Goal: Understand site structure: Understand site structure

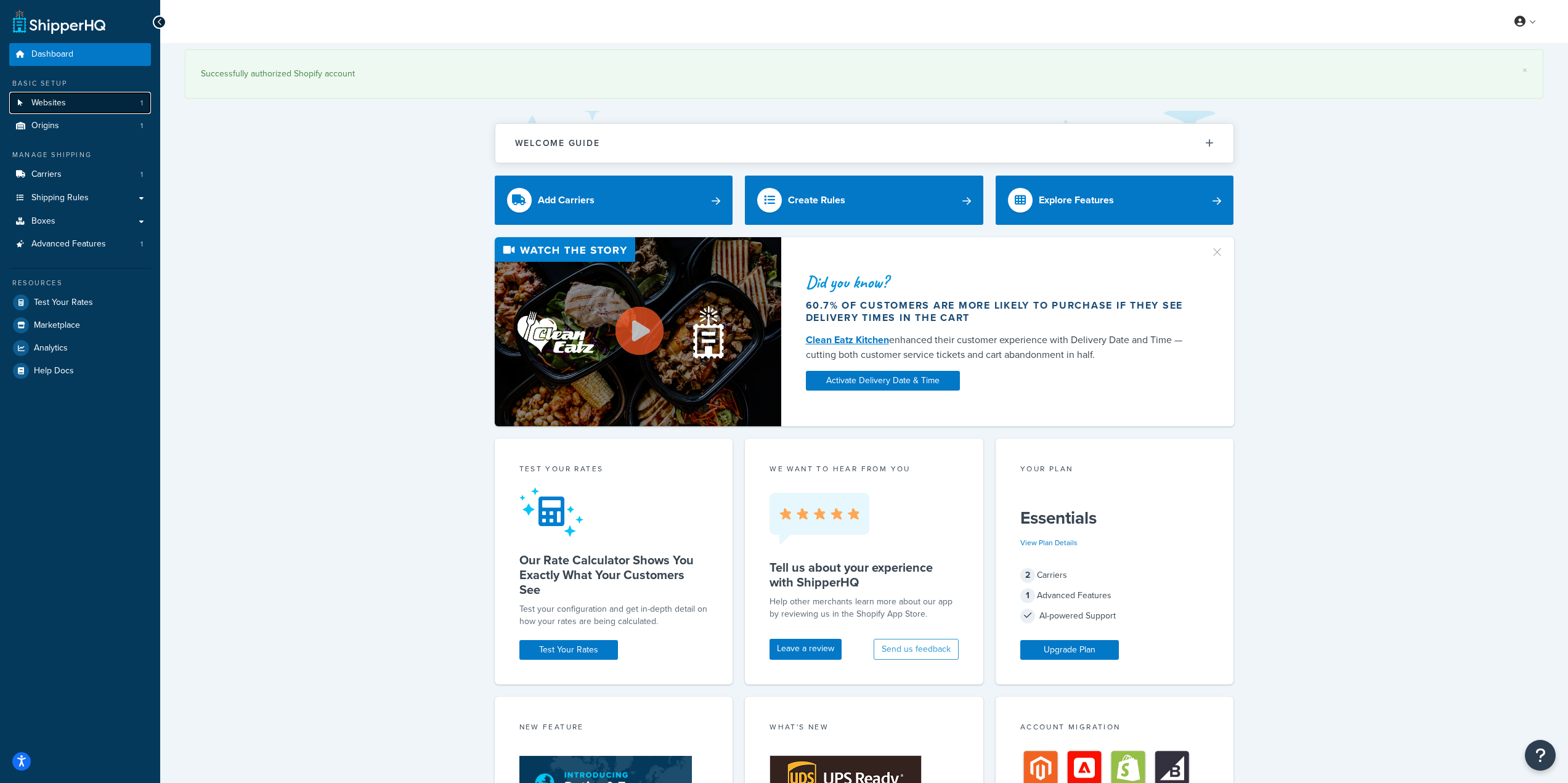
click at [96, 96] on link "Websites 1" at bounding box center [80, 103] width 142 height 23
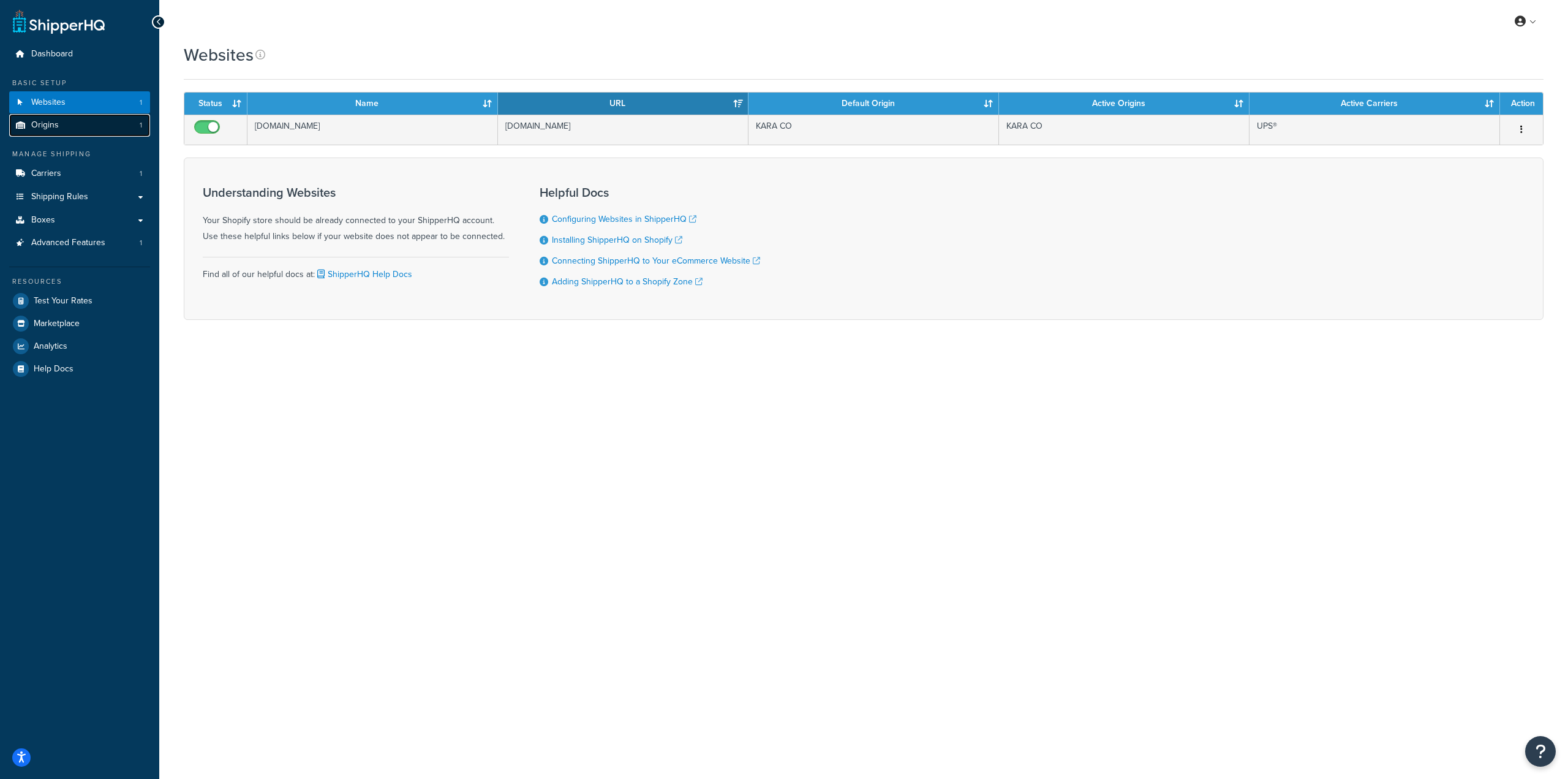
click at [88, 121] on link "Origins 1" at bounding box center [79, 125] width 141 height 22
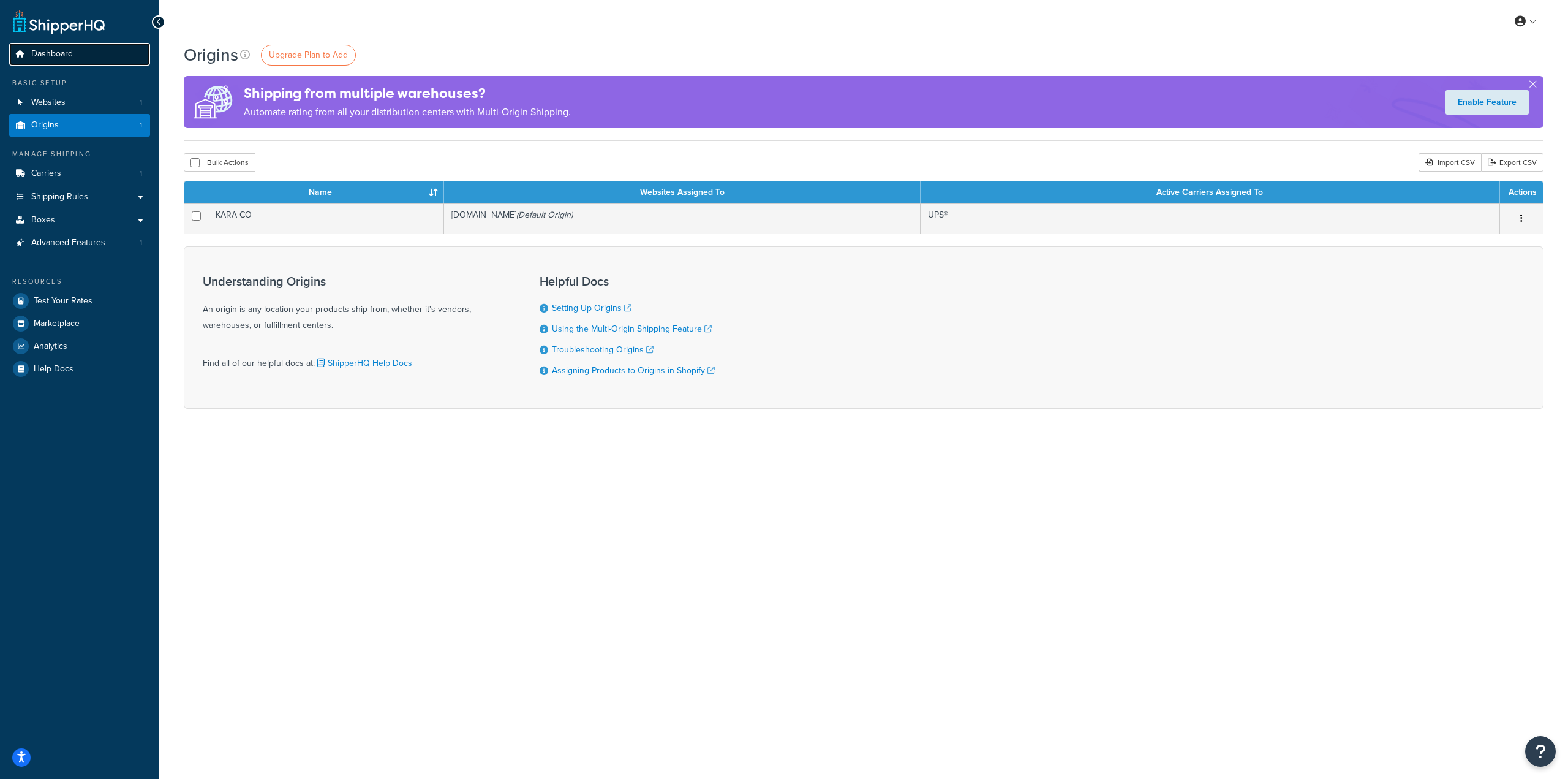
click at [70, 50] on span "Dashboard" at bounding box center [52, 54] width 42 height 10
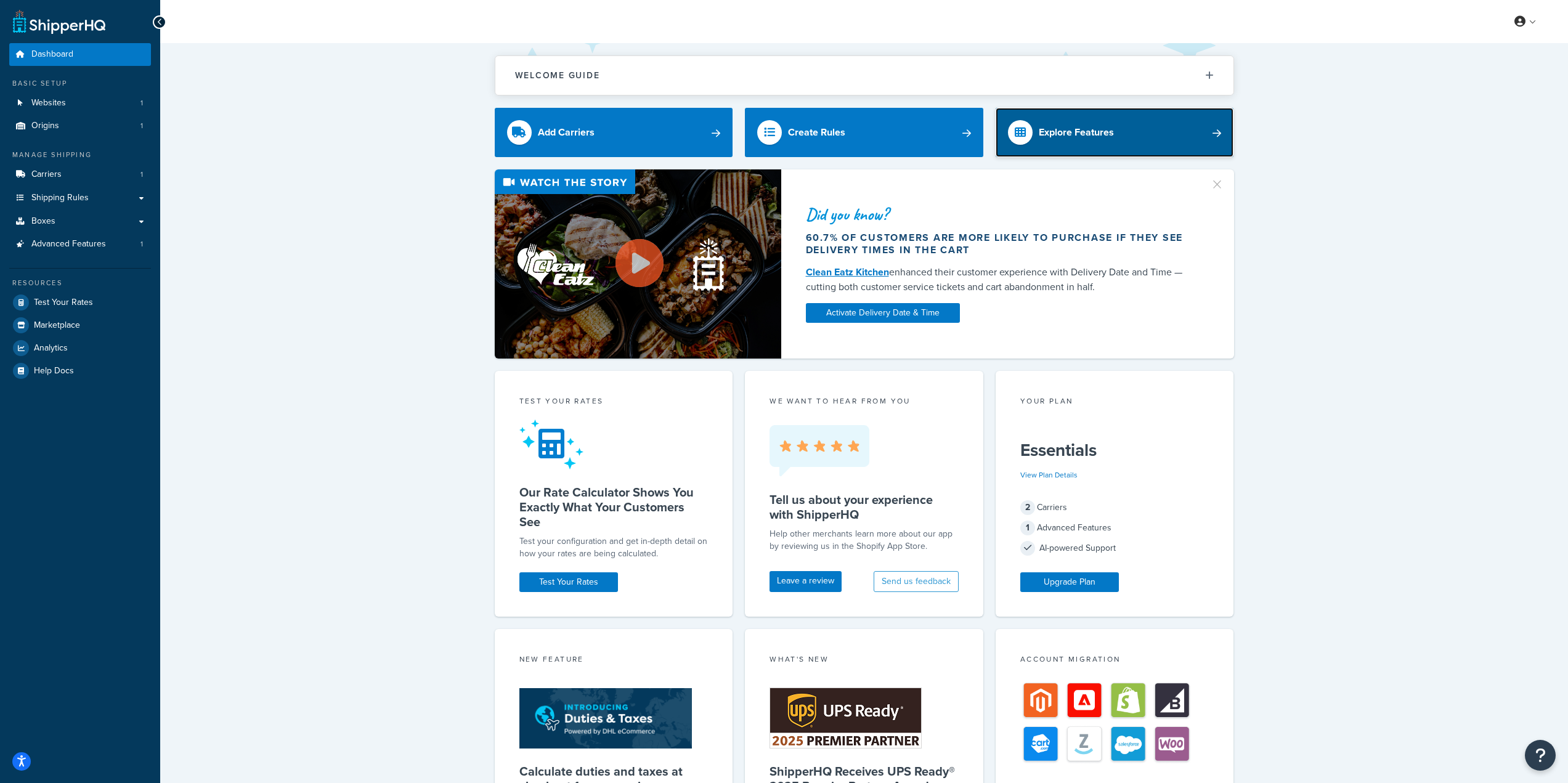
click at [1112, 129] on div "Explore Features" at bounding box center [1076, 132] width 75 height 17
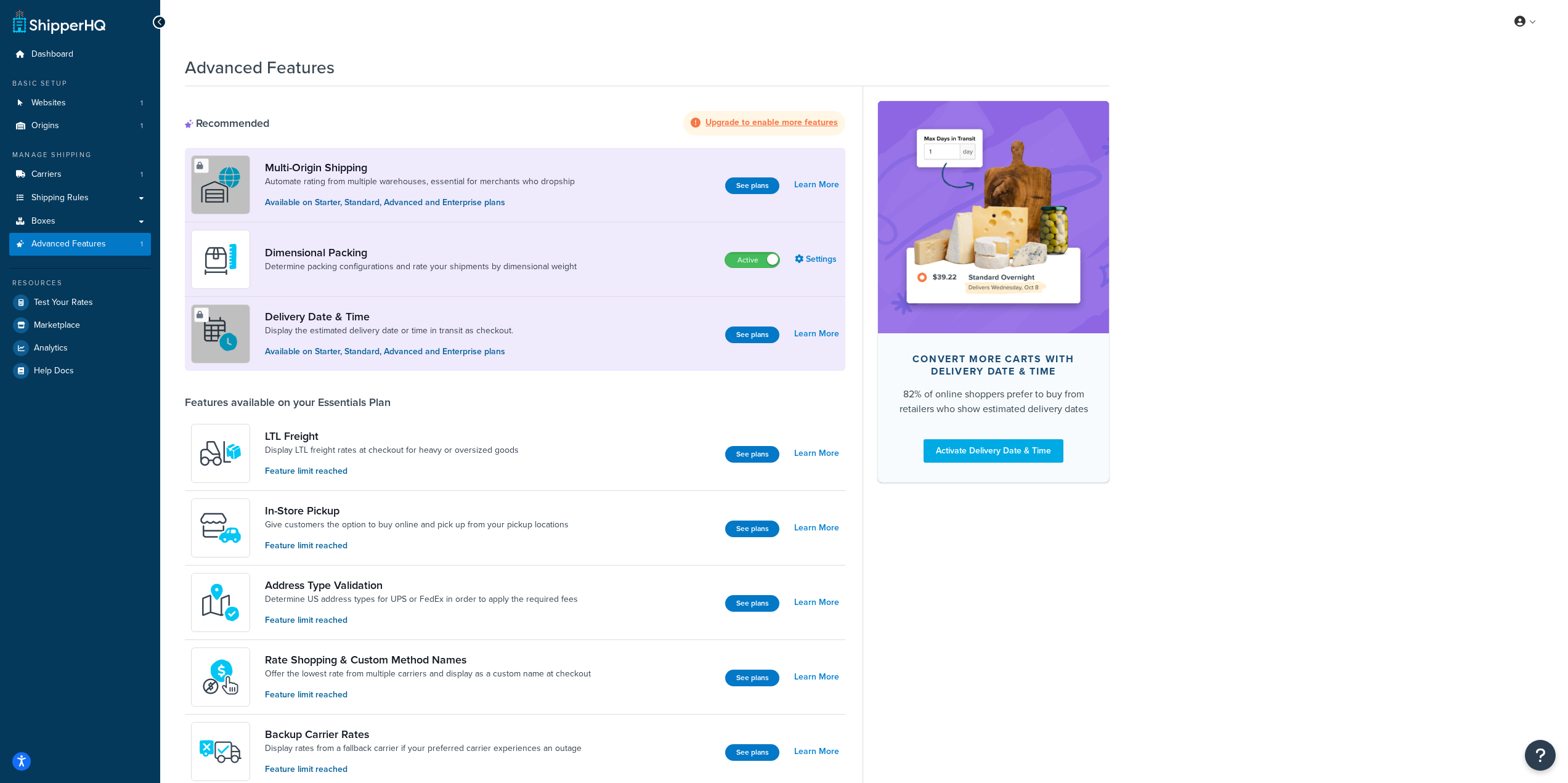
click at [1319, 300] on div "Advanced Features Recommended Upgrade to enable more features Multi-Origin Ship…" at bounding box center [864, 708] width 1408 height 1318
